Goal: Navigation & Orientation: Find specific page/section

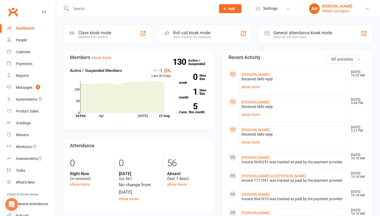
drag, startPoint x: 0, startPoint y: 0, endPoint x: 364, endPoint y: 9, distance: 364.4
click at [364, 9] on link "AH [PERSON_NAME] BBMA Sandgate" at bounding box center [340, 8] width 63 height 11
click at [310, 73] on link "Sign out" at bounding box center [340, 73] width 79 height 12
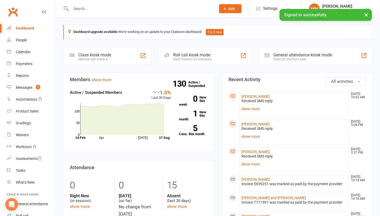
click at [367, 8] on icon at bounding box center [367, 9] width 4 height 4
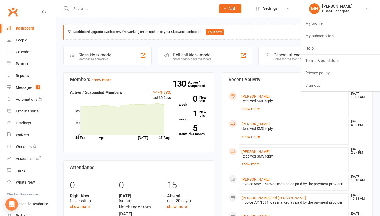
click at [314, 90] on link "Sign out" at bounding box center [340, 85] width 79 height 12
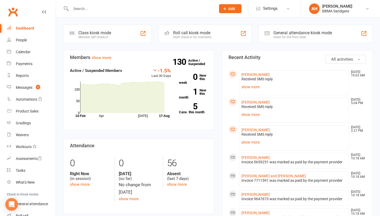
click at [248, 132] on link "[PERSON_NAME]" at bounding box center [255, 130] width 28 height 4
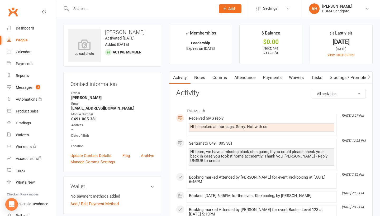
click at [39, 28] on link "Dashboard" at bounding box center [31, 28] width 49 height 12
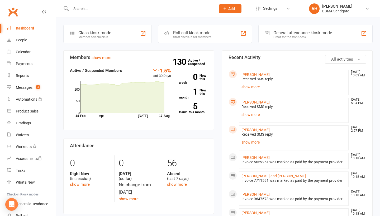
drag, startPoint x: 39, startPoint y: 28, endPoint x: 94, endPoint y: 9, distance: 58.6
click at [94, 9] on input "text" at bounding box center [140, 8] width 143 height 7
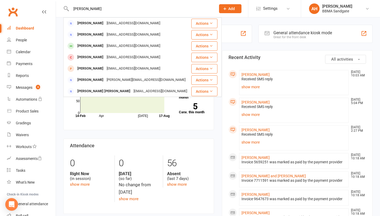
type input "fran"
click at [90, 80] on div "Francine Farida Baremgayabo" at bounding box center [90, 80] width 29 height 8
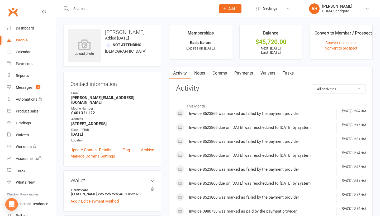
click at [250, 74] on link "Payments" at bounding box center [244, 73] width 26 height 12
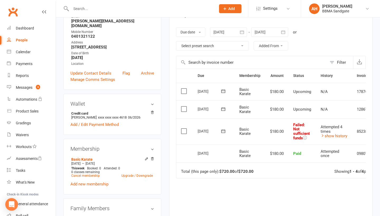
click at [222, 132] on icon at bounding box center [223, 131] width 5 height 5
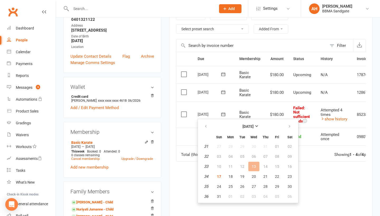
scroll to position [96, 0]
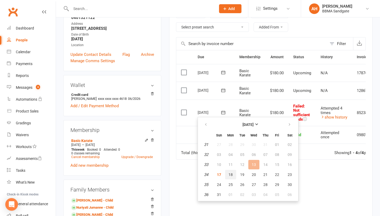
drag, startPoint x: 222, startPoint y: 132, endPoint x: 228, endPoint y: 174, distance: 42.3
click at [228, 174] on button "18" at bounding box center [230, 174] width 11 height 9
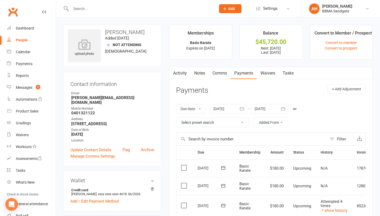
scroll to position [0, 0]
click at [30, 30] on div "Dashboard" at bounding box center [25, 28] width 18 height 4
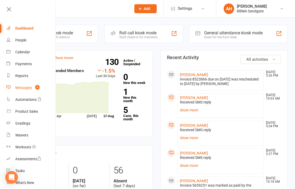
drag, startPoint x: 0, startPoint y: 0, endPoint x: 28, endPoint y: 87, distance: 91.2
click at [28, 87] on div "Messages" at bounding box center [23, 87] width 17 height 4
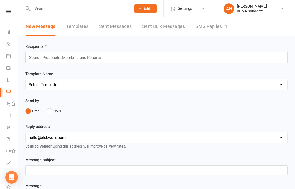
click at [209, 28] on link "SMS Replies 4" at bounding box center [212, 26] width 32 height 18
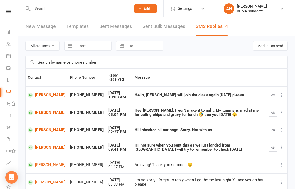
click at [10, 13] on icon at bounding box center [8, 11] width 5 height 3
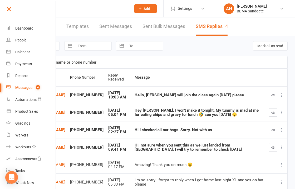
click at [20, 30] on div "Dashboard" at bounding box center [24, 28] width 18 height 4
